Goal: Find specific fact: Find specific fact

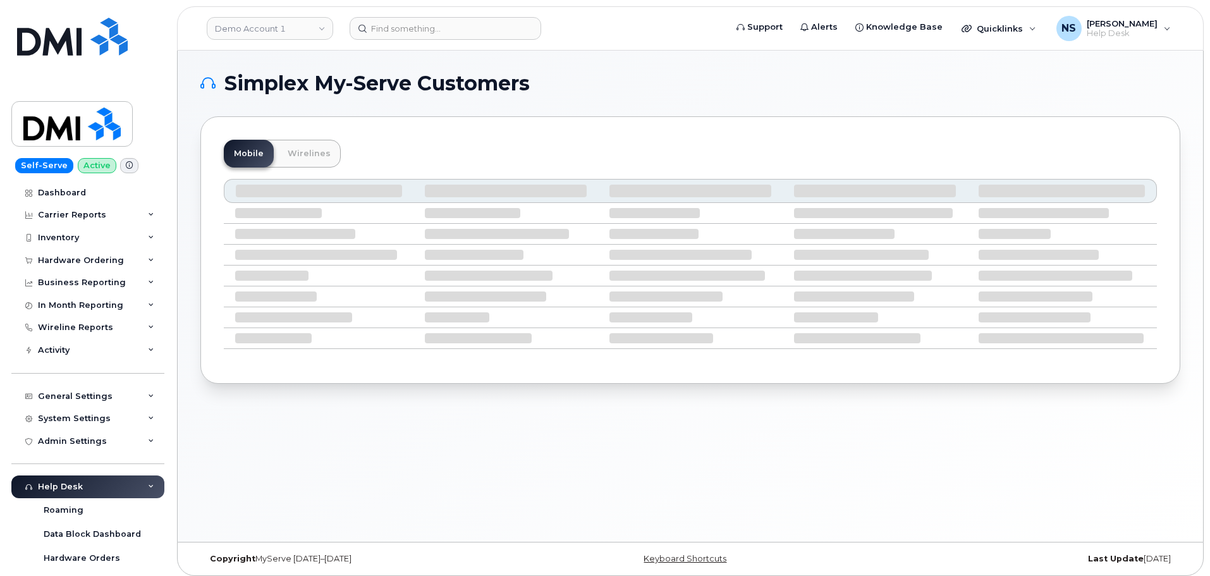
click at [611, 40] on header "Demo Account 1 Support Alerts Knowledge Base Quicklinks Suspend / Cancel Device…" at bounding box center [690, 28] width 1027 height 44
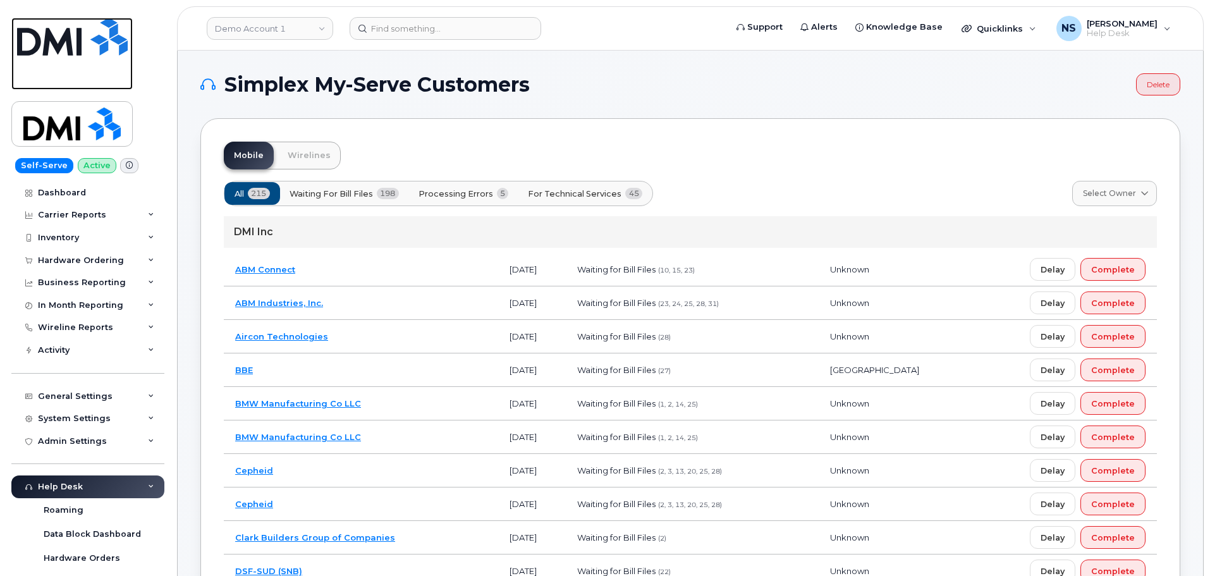
drag, startPoint x: 39, startPoint y: 50, endPoint x: 65, endPoint y: 52, distance: 26.6
click at [39, 50] on img at bounding box center [72, 37] width 111 height 38
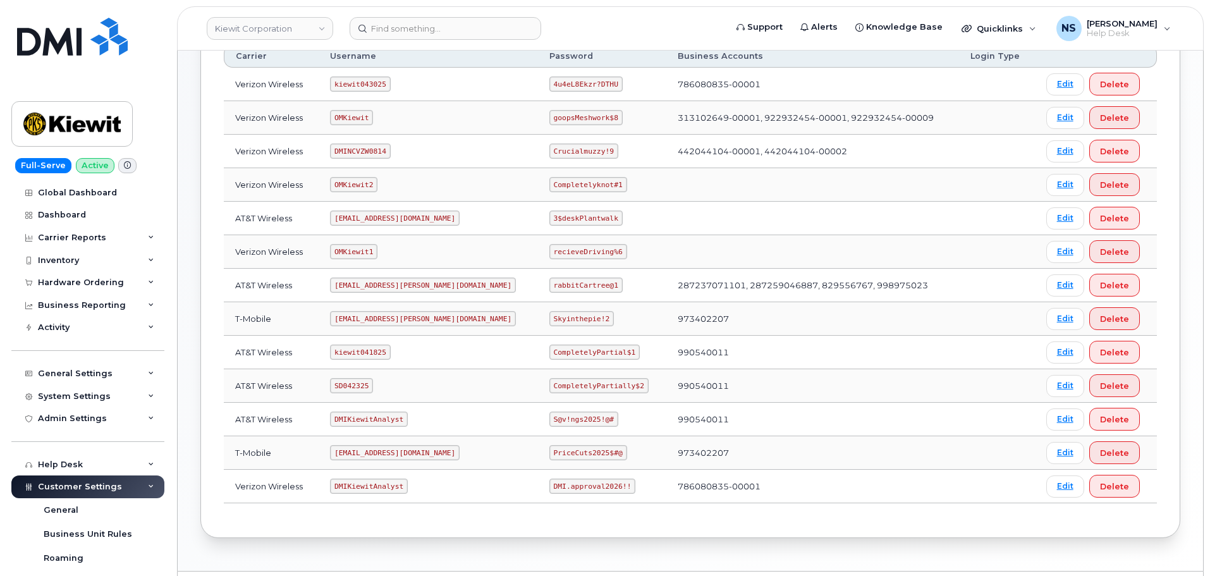
scroll to position [257, 0]
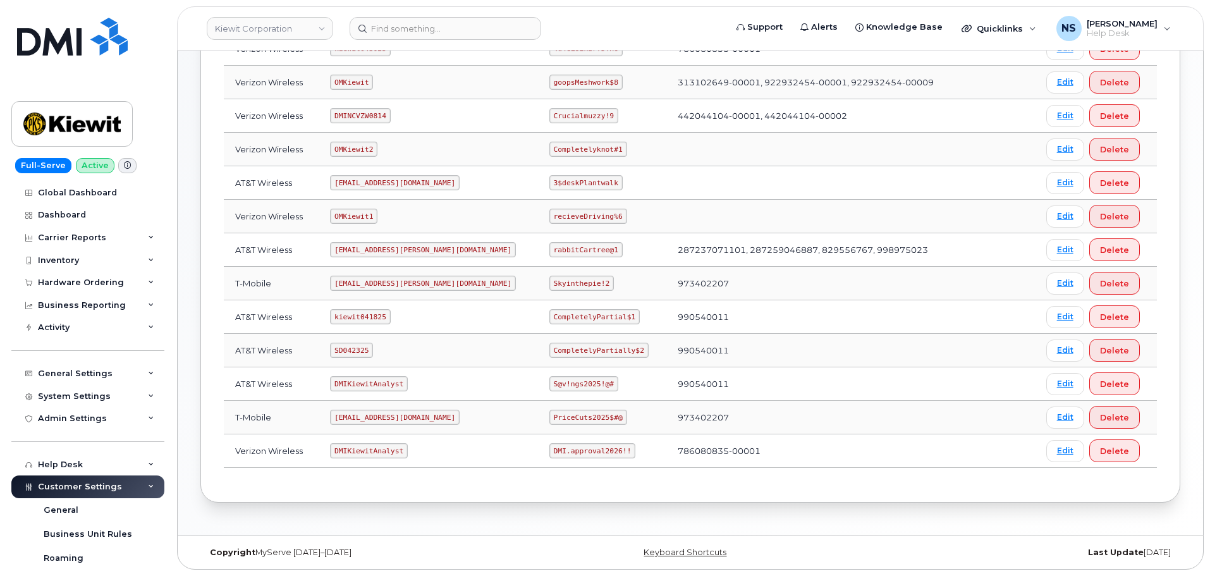
click at [408, 11] on header "[PERSON_NAME] Corporation Support Alerts Knowledge Base Quicklinks Suspend / Ca…" at bounding box center [690, 28] width 1027 height 44
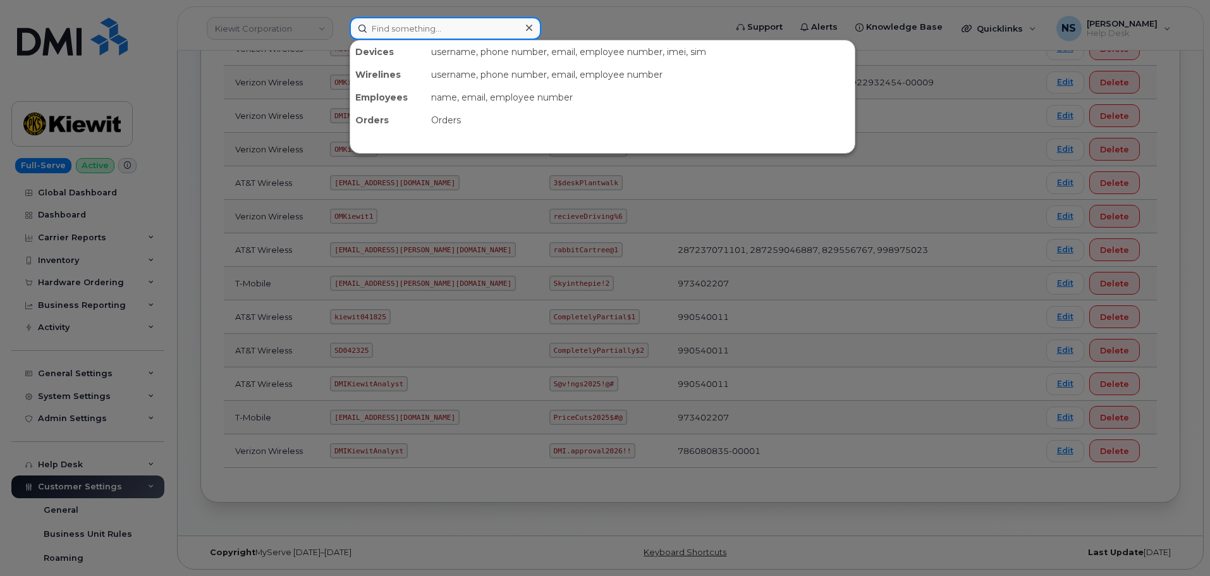
click at [417, 34] on input at bounding box center [446, 28] width 192 height 23
paste input "302199"
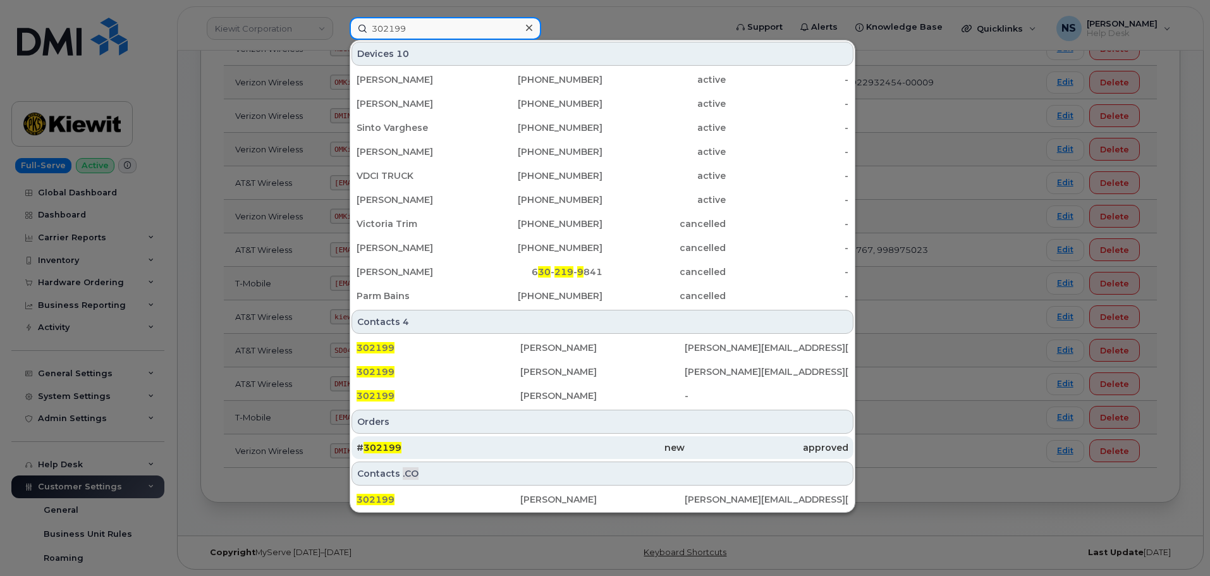
type input "302199"
click at [658, 448] on div "new" at bounding box center [602, 447] width 164 height 13
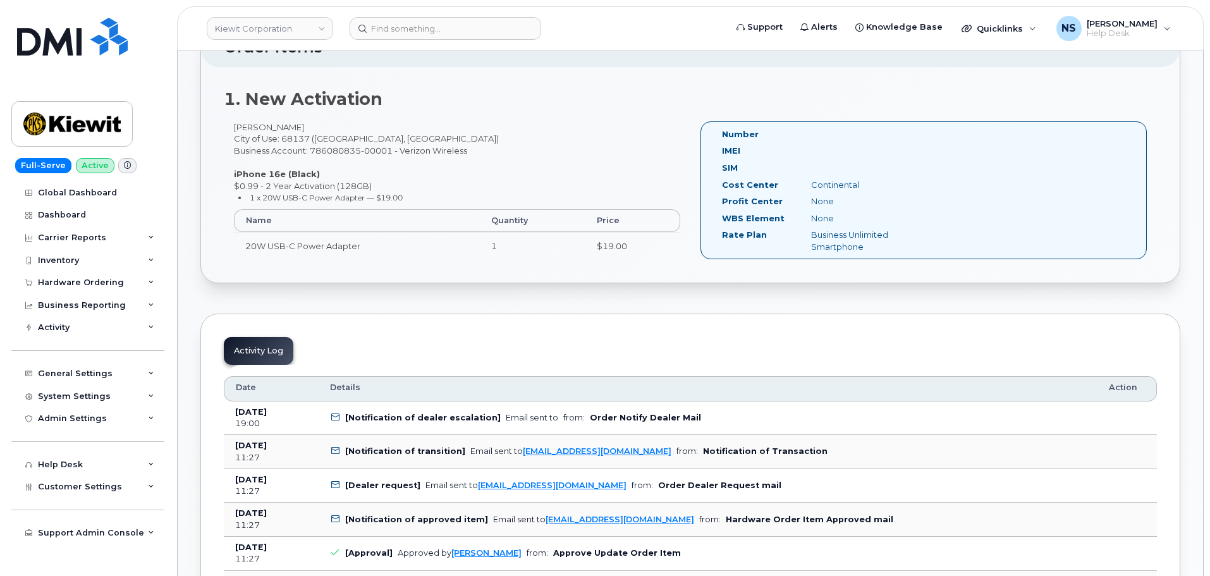
scroll to position [379, 0]
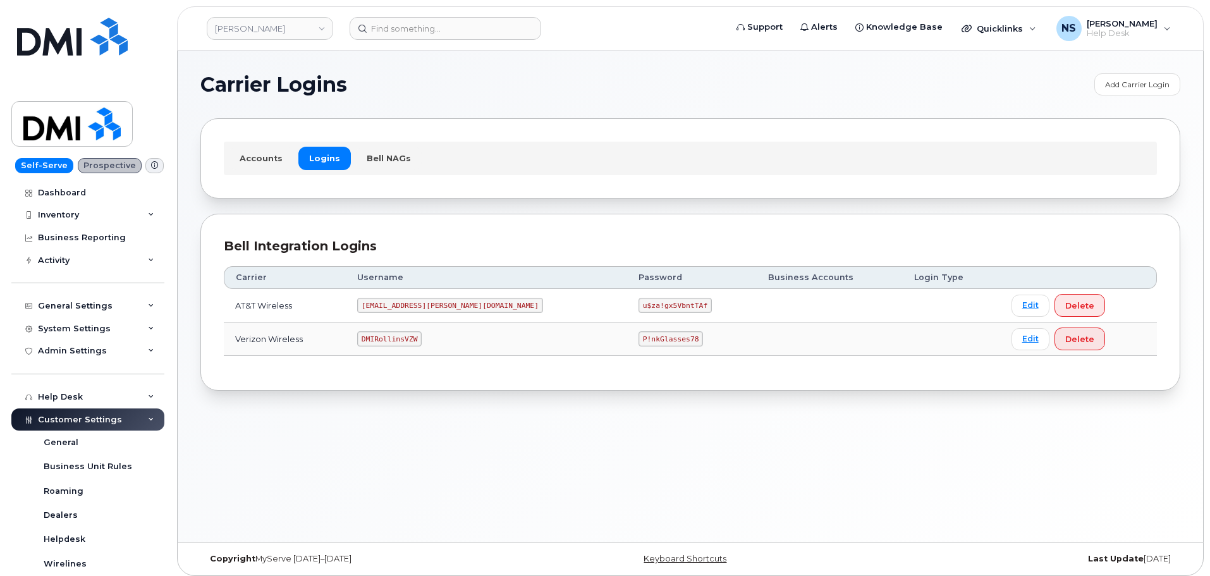
click at [404, 331] on td "DMIRollinsVZW" at bounding box center [486, 339] width 281 height 34
click at [405, 330] on td "DMIRollinsVZW" at bounding box center [486, 339] width 281 height 34
click at [406, 331] on td "DMIRollinsVZW" at bounding box center [486, 339] width 281 height 34
click at [407, 333] on code "DMIRollinsVZW" at bounding box center [389, 338] width 64 height 15
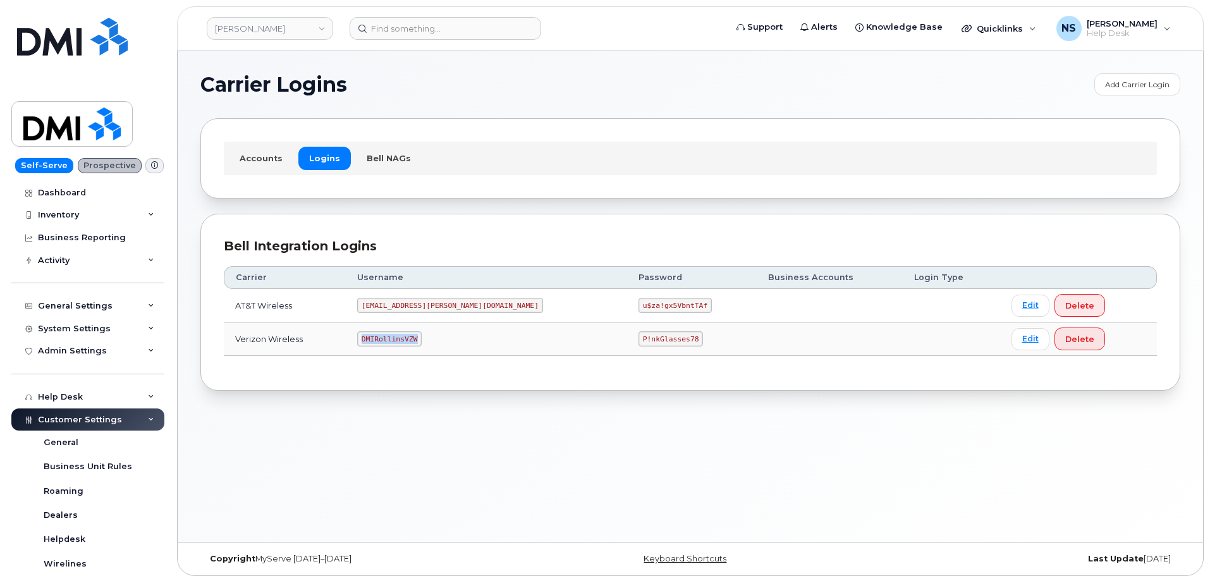
click at [407, 333] on code "DMIRollinsVZW" at bounding box center [389, 338] width 64 height 15
click at [639, 336] on code "P!nkGlasses78" at bounding box center [671, 338] width 64 height 15
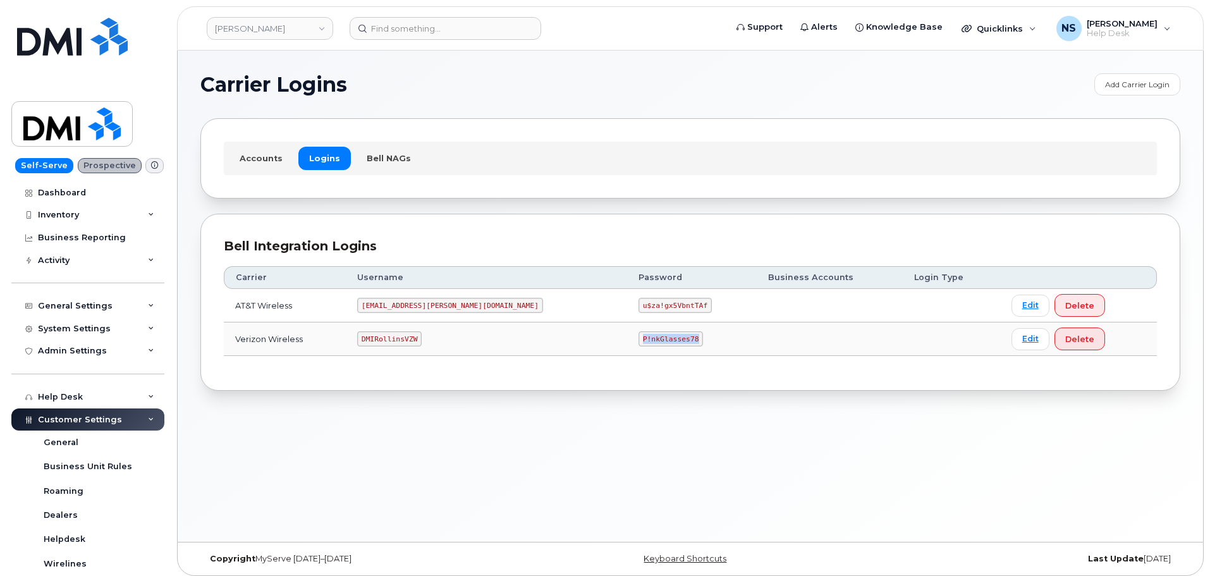
copy code "P!nkGlasses78"
click at [249, 32] on link "Rollins" at bounding box center [270, 28] width 126 height 23
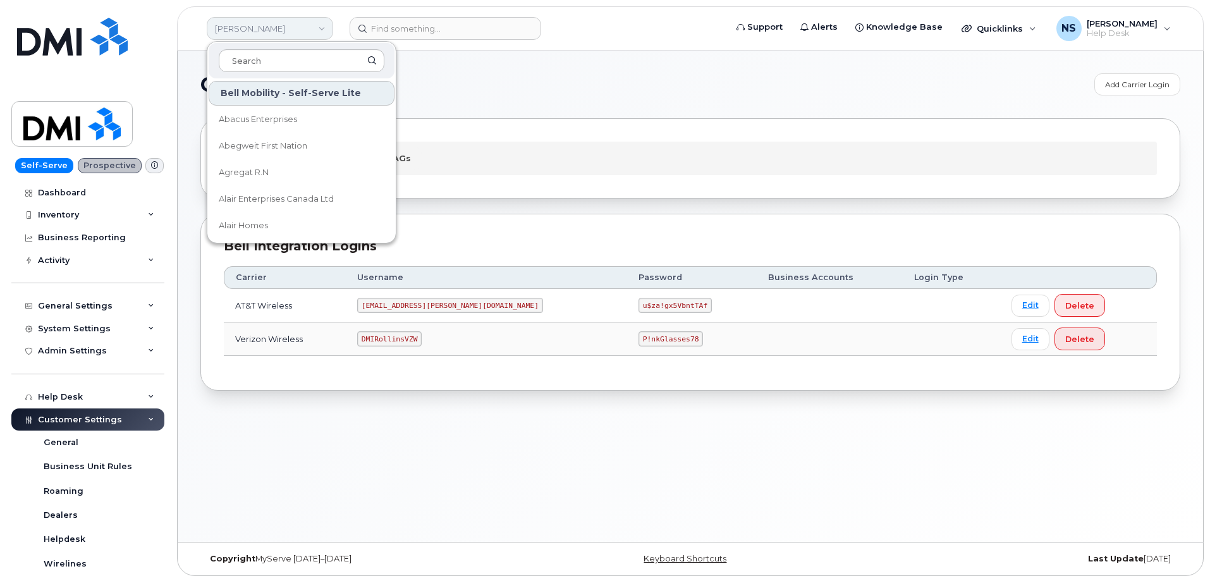
click at [249, 32] on link "Rollins" at bounding box center [270, 28] width 126 height 23
